Goal: Find specific page/section: Locate a particular part of the current website

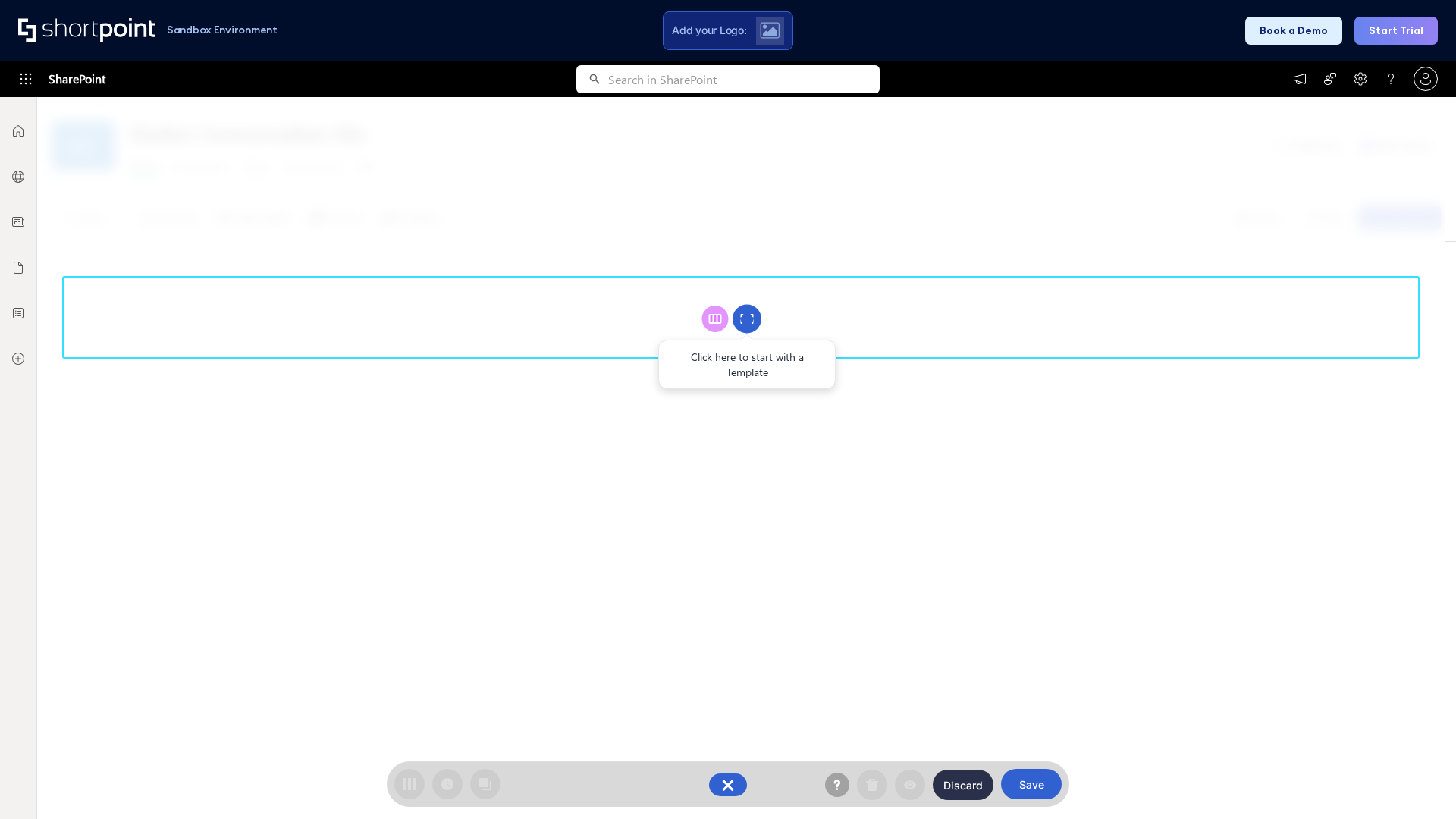
click at [747, 319] on circle at bounding box center [747, 319] width 29 height 29
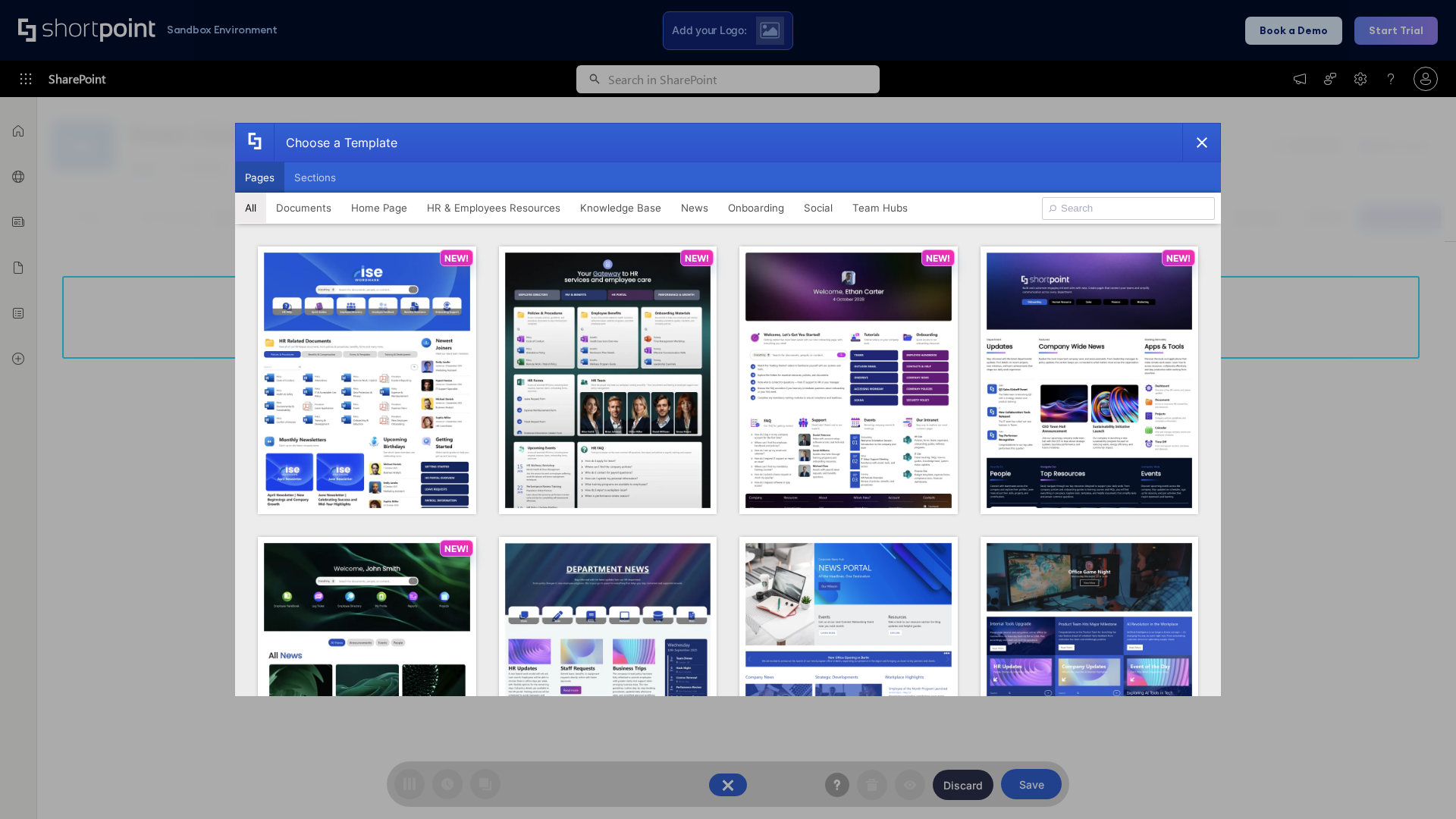
click at [260, 177] on button "Pages" at bounding box center [260, 177] width 49 height 30
type input "Intranet Layout 3"
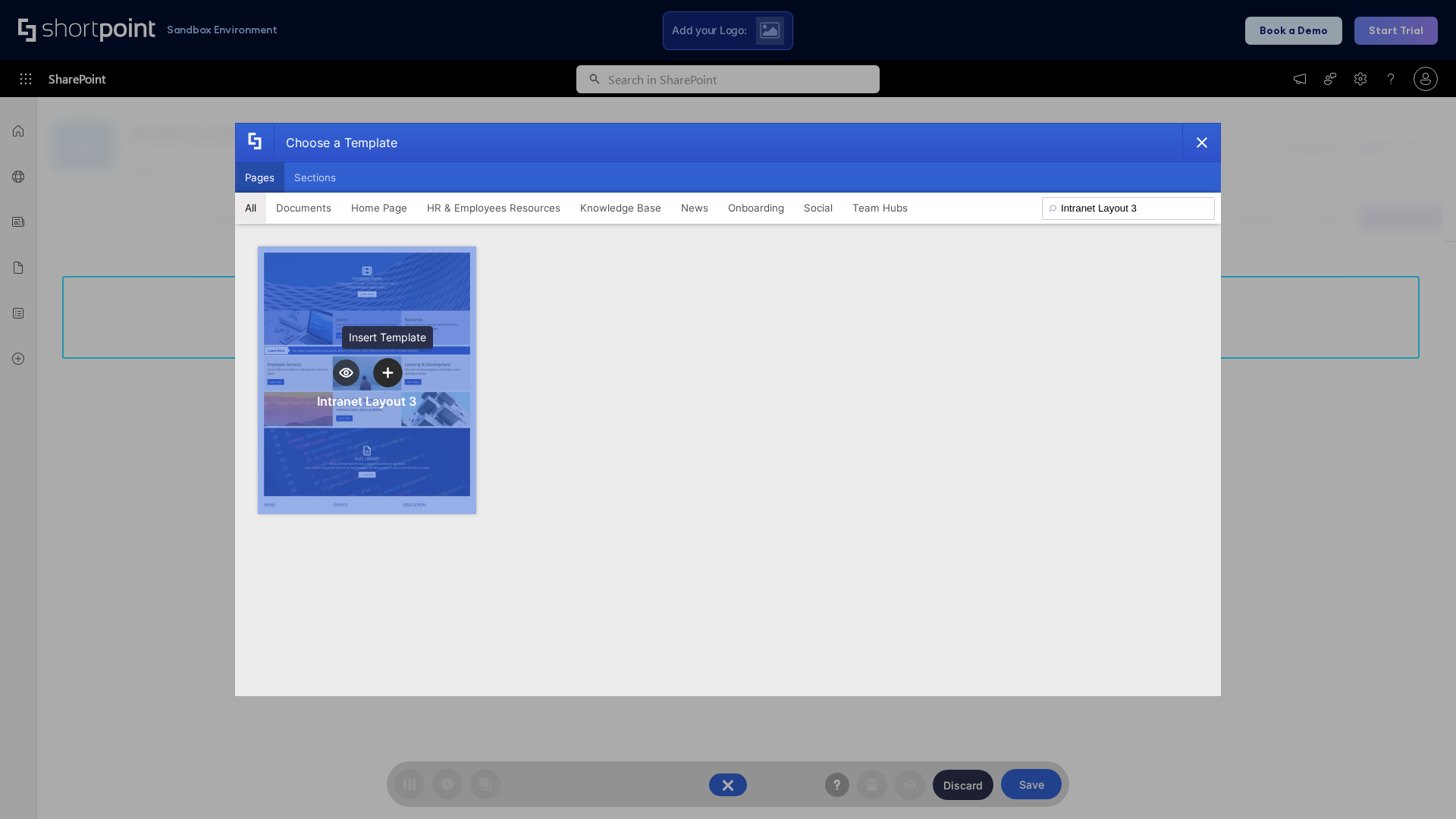
click at [388, 373] on icon "template selector" at bounding box center [387, 372] width 10 height 10
